Goal: Check status

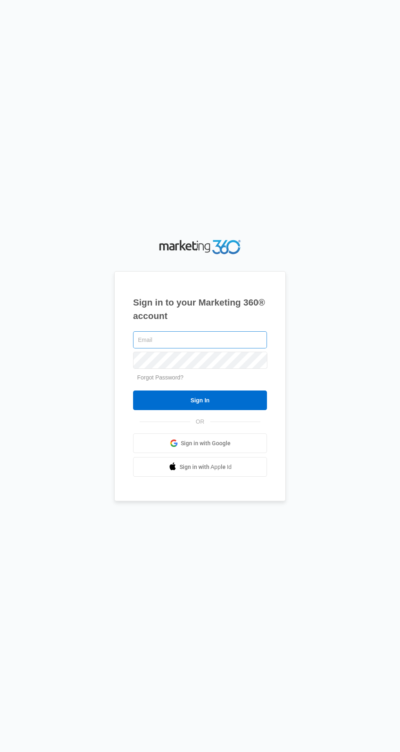
click at [227, 349] on input "text" at bounding box center [200, 339] width 134 height 17
type input "[EMAIL_ADDRESS][DOMAIN_NAME]"
click at [133, 391] on input "Sign In" at bounding box center [200, 401] width 134 height 20
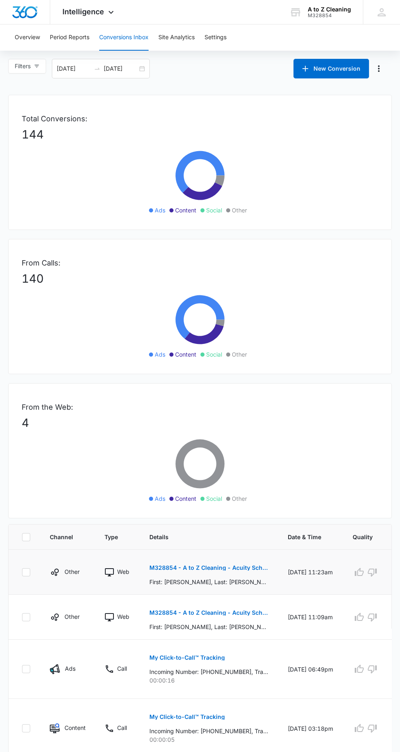
click at [248, 567] on p "M328854 - A to Z Cleaning - Acuity Scheduling" at bounding box center [209, 568] width 119 height 6
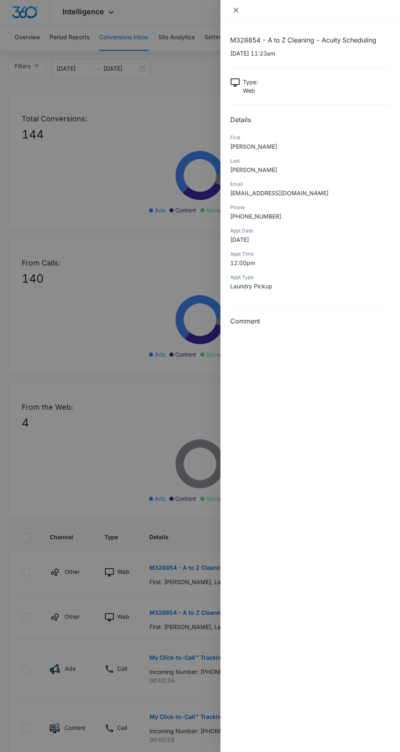
click at [239, 7] on icon "close" at bounding box center [236, 10] width 7 height 7
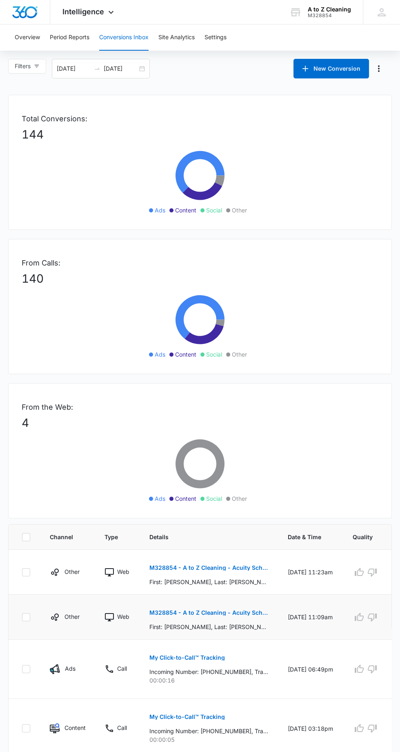
click at [244, 612] on p "M328854 - A to Z Cleaning - Acuity Scheduling" at bounding box center [209, 613] width 119 height 6
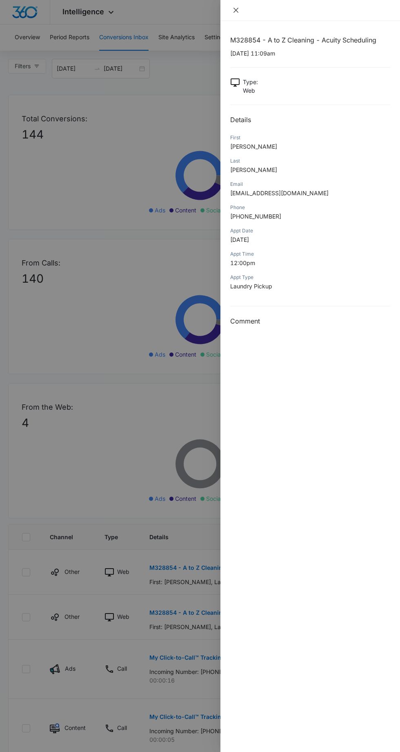
click at [236, 10] on icon "close" at bounding box center [236, 10] width 5 height 5
